Goal: Task Accomplishment & Management: Manage account settings

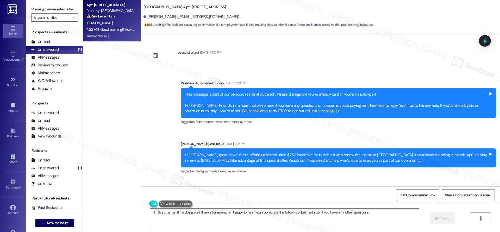
scroll to position [9161, 0]
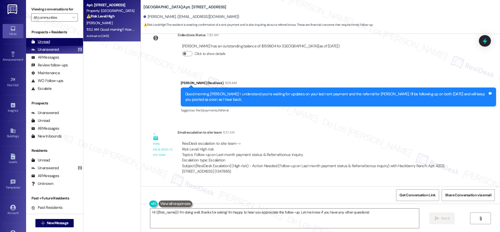
click at [66, 43] on div "Unread (0)" at bounding box center [54, 42] width 57 height 8
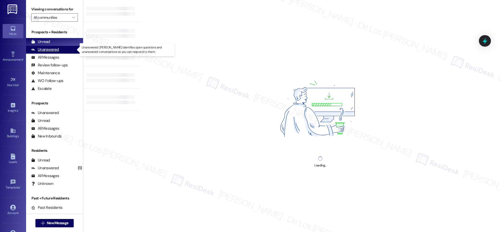
drag, startPoint x: 68, startPoint y: 46, endPoint x: 74, endPoint y: 46, distance: 6.0
click at [68, 47] on div "Unanswered (1)" at bounding box center [54, 50] width 57 height 8
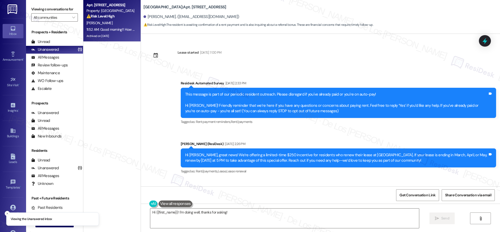
scroll to position [9161, 0]
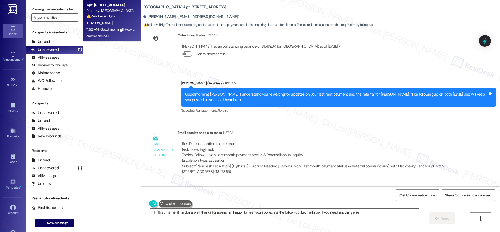
type textarea "Hi {{first_name}}! I'm doing well, thanks for asking! I'm happy to hear you app…"
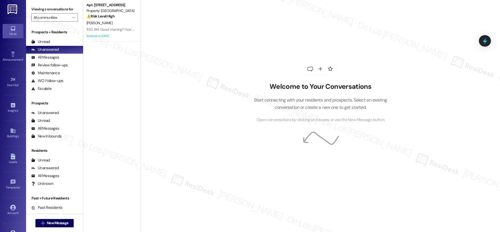
click at [205, 21] on div "Welcome to Your Conversations Start connecting with your residents and prospect…" at bounding box center [321, 116] width 360 height 232
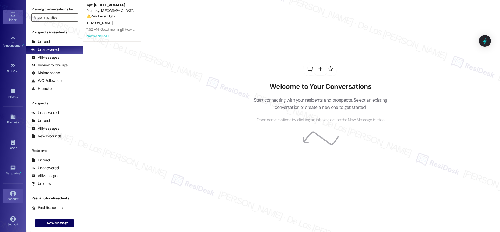
click at [17, 190] on link "Account" at bounding box center [13, 196] width 21 height 14
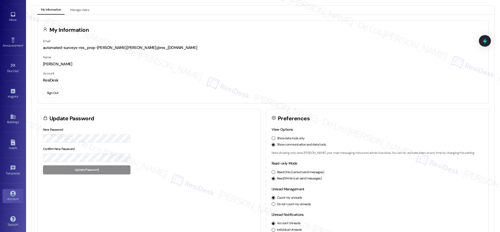
click at [54, 91] on button "Sign Out" at bounding box center [52, 93] width 19 height 9
